Goal: Task Accomplishment & Management: Use online tool/utility

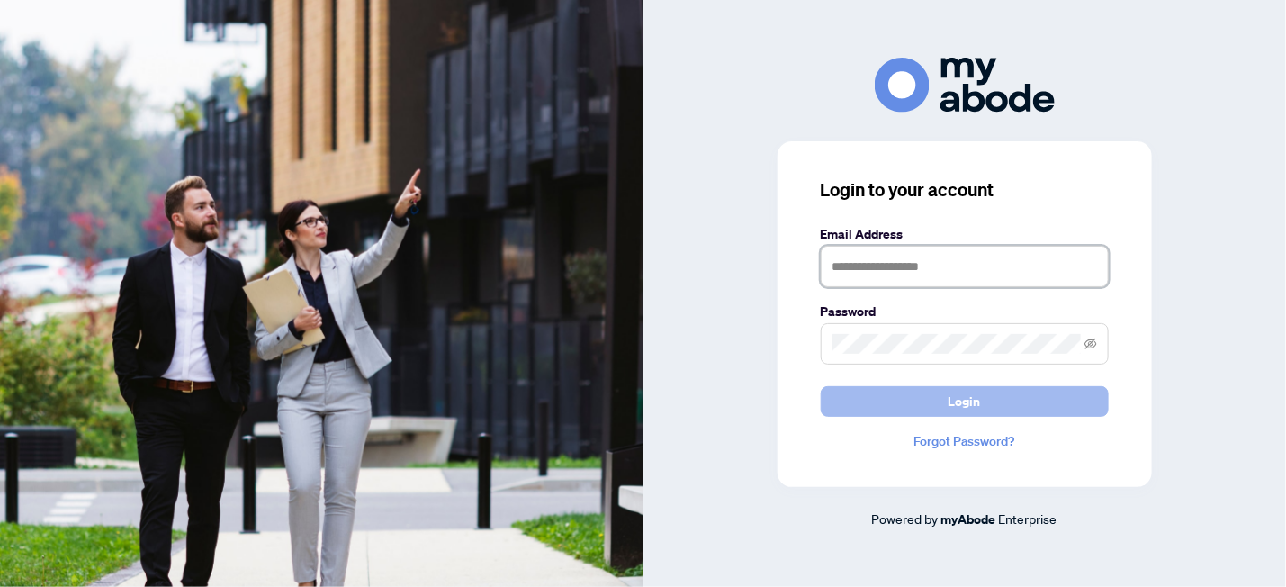
type input "**********"
click at [961, 402] on span "Login" at bounding box center [964, 401] width 32 height 29
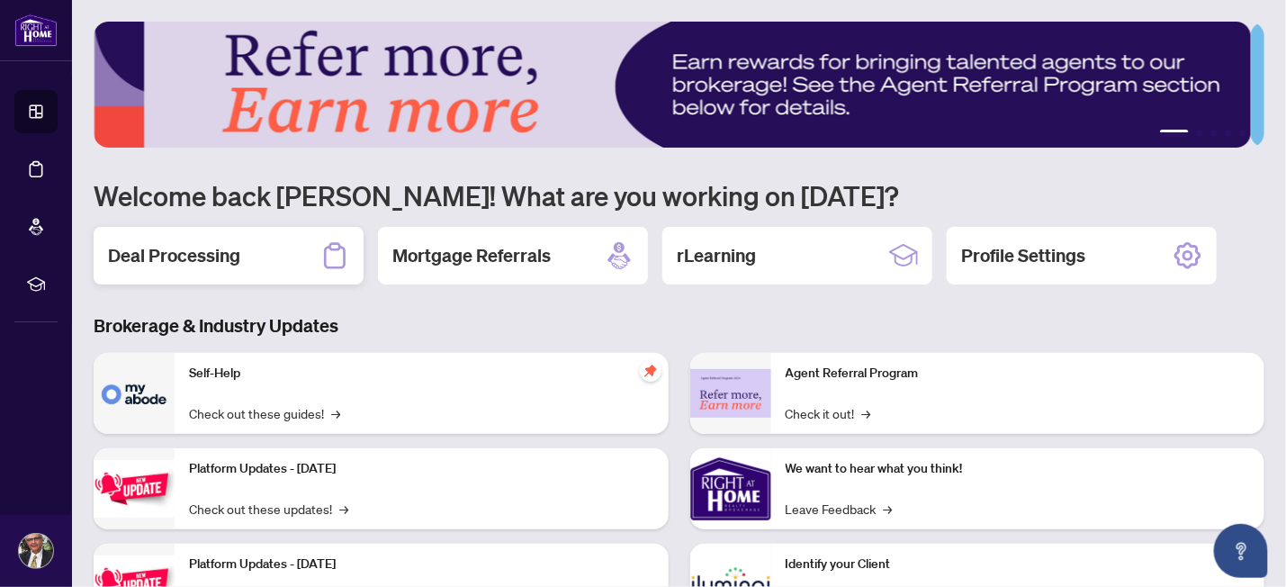
click at [208, 256] on h2 "Deal Processing" at bounding box center [174, 255] width 132 height 25
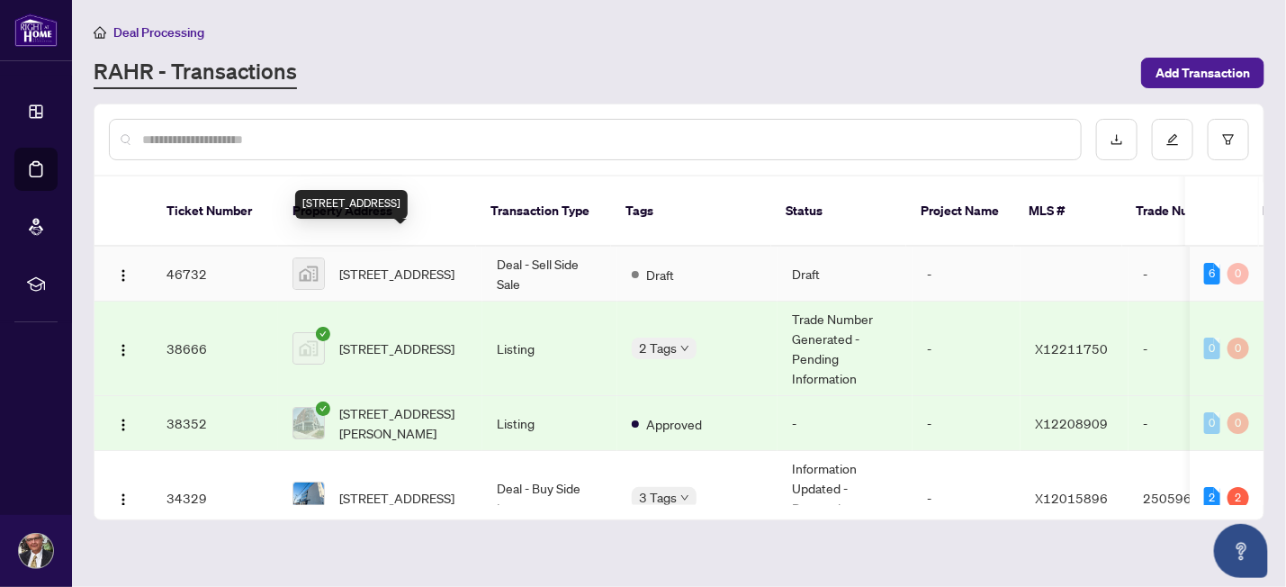
click at [389, 264] on span "[STREET_ADDRESS]" at bounding box center [396, 274] width 115 height 20
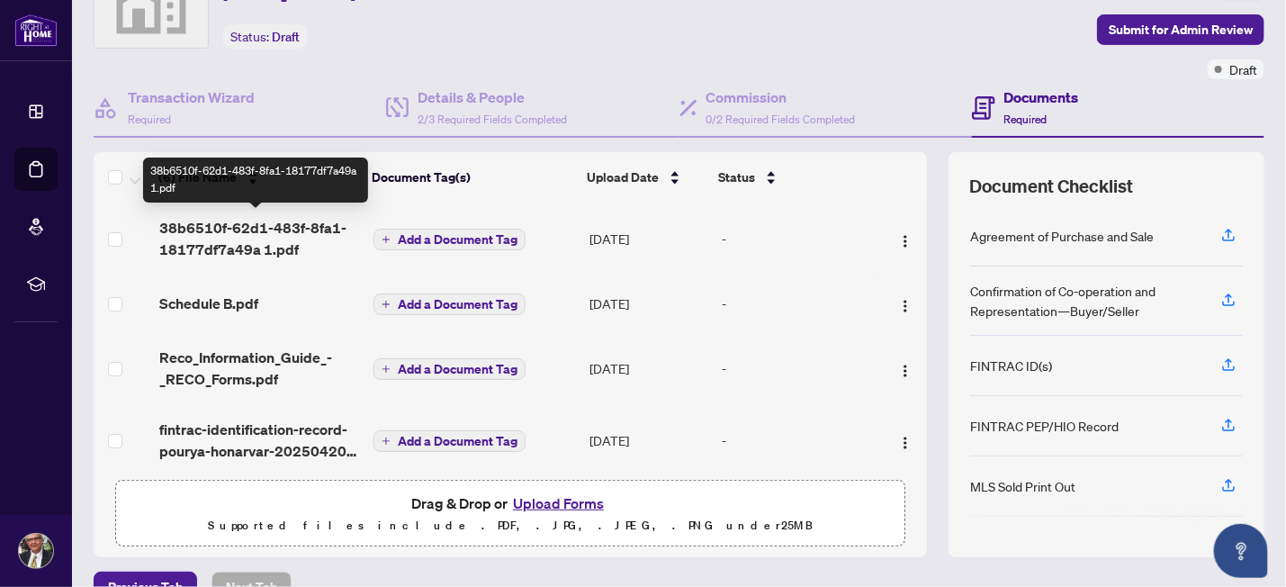
click at [232, 221] on span "38b6510f-62d1-483f-8fa1-18177df7a49a 1.pdf" at bounding box center [259, 238] width 200 height 43
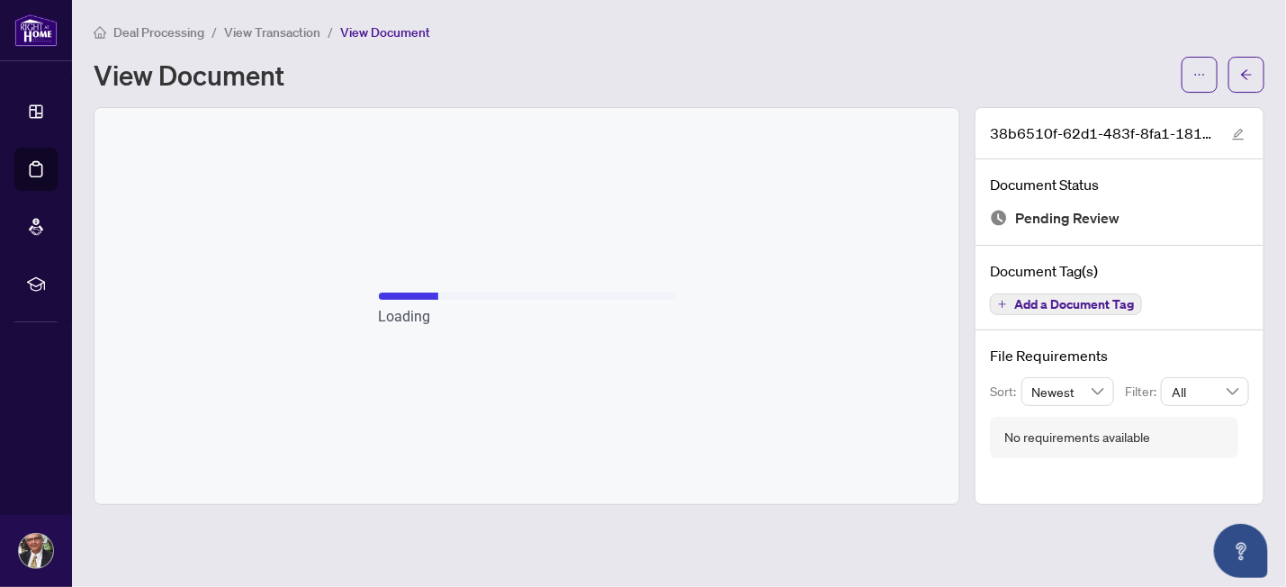
click at [652, 317] on div "Loading" at bounding box center [527, 317] width 297 height 20
